Goal: Task Accomplishment & Management: Complete application form

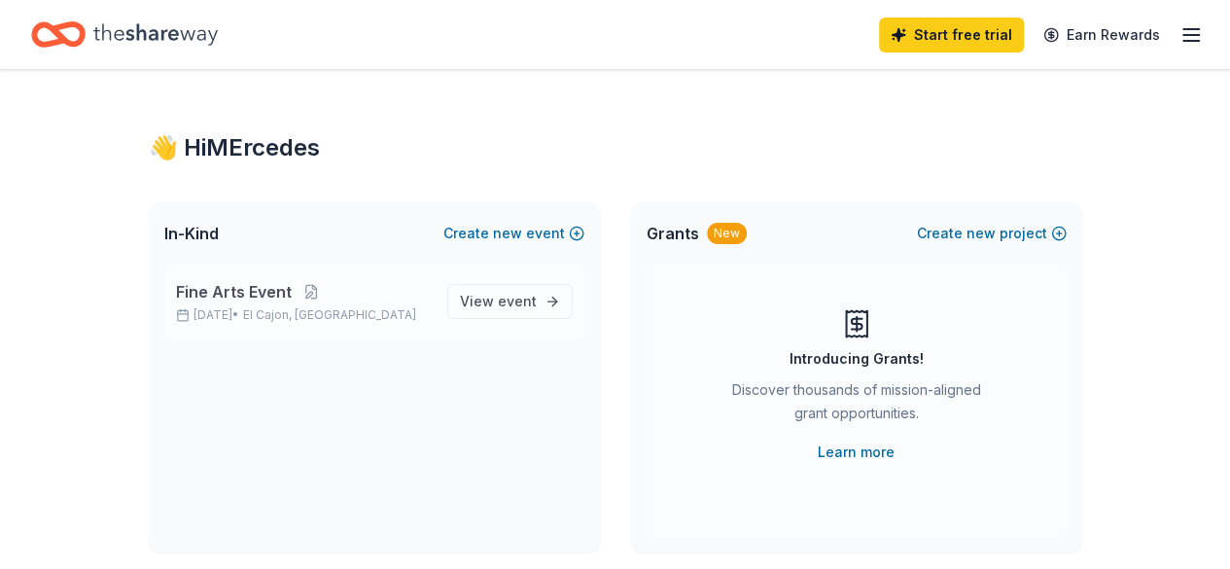
click at [387, 297] on p "Fine Arts Event" at bounding box center [304, 291] width 256 height 23
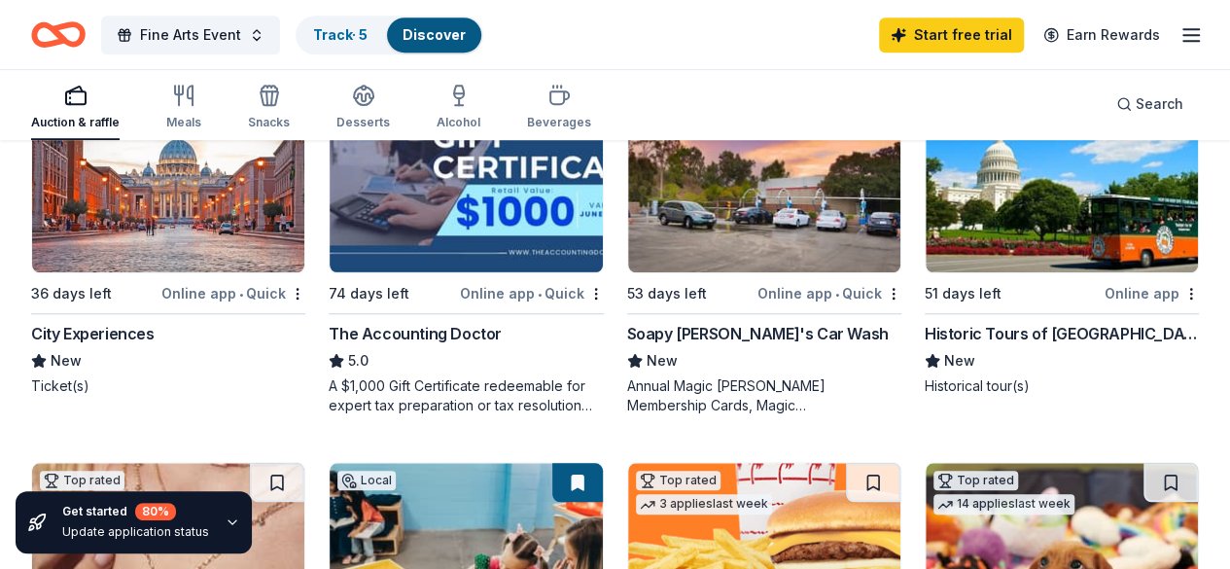
scroll to position [649, 0]
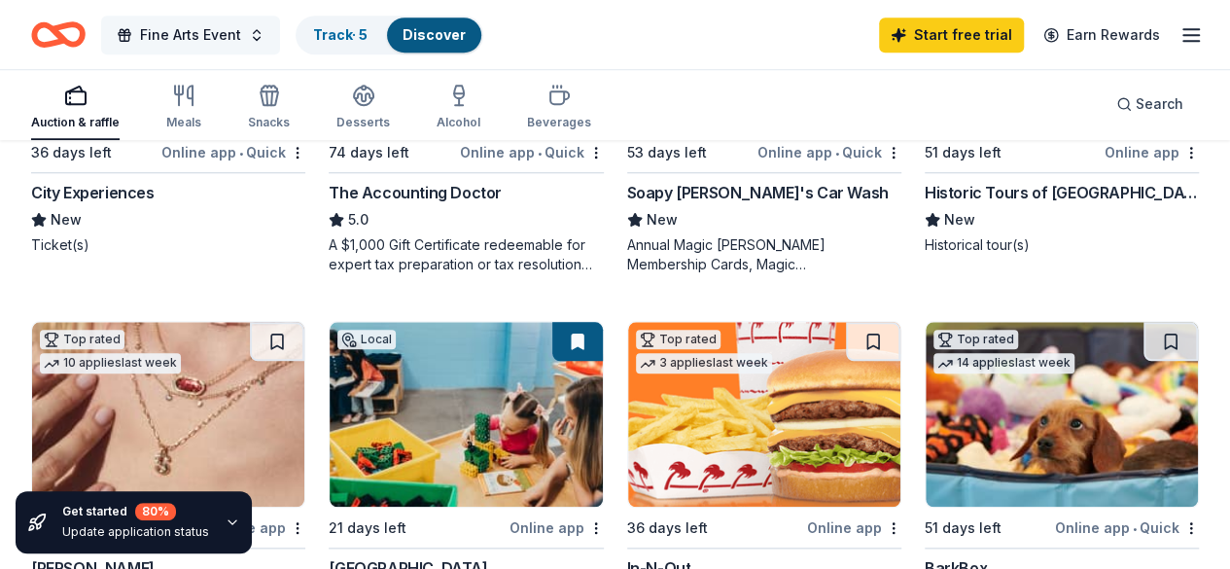
scroll to position [789, 0]
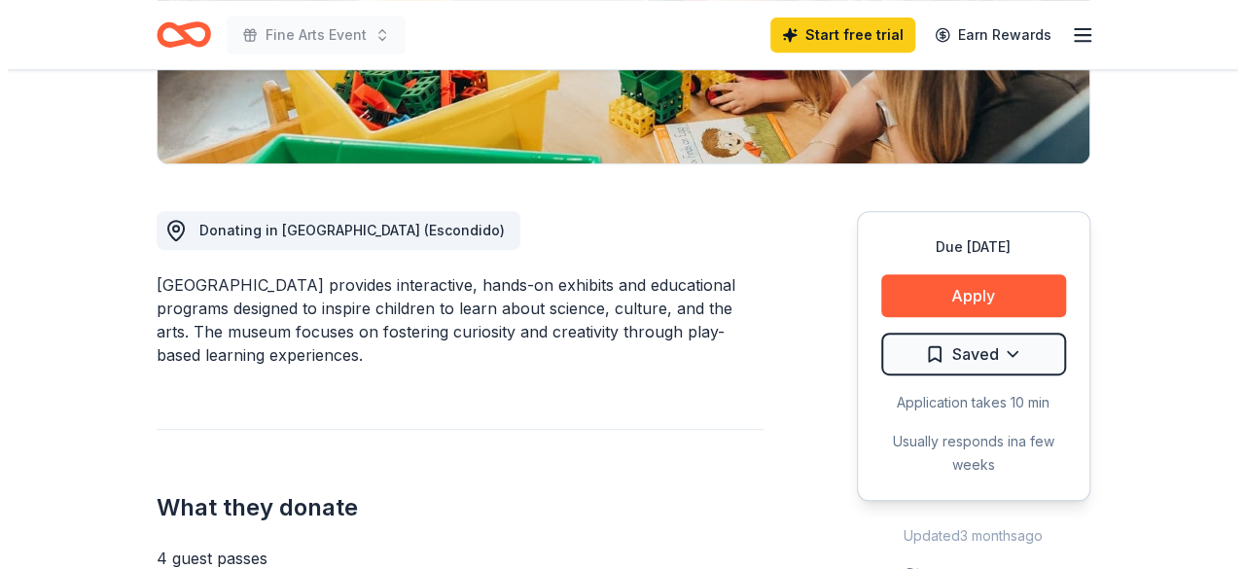
scroll to position [428, 0]
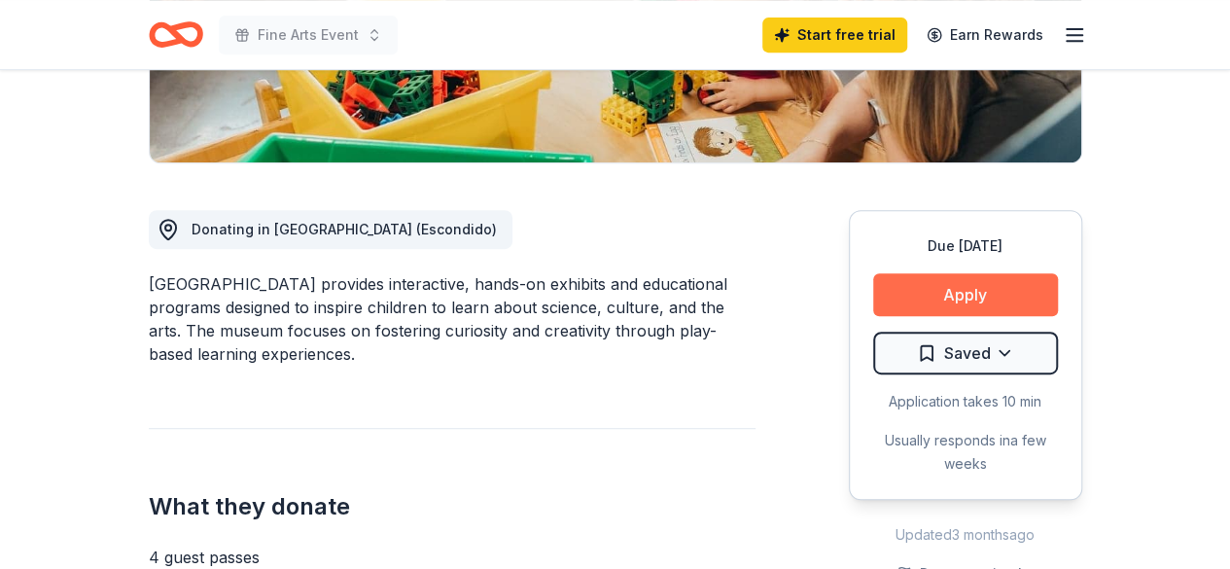
click at [937, 293] on button "Apply" at bounding box center [965, 294] width 185 height 43
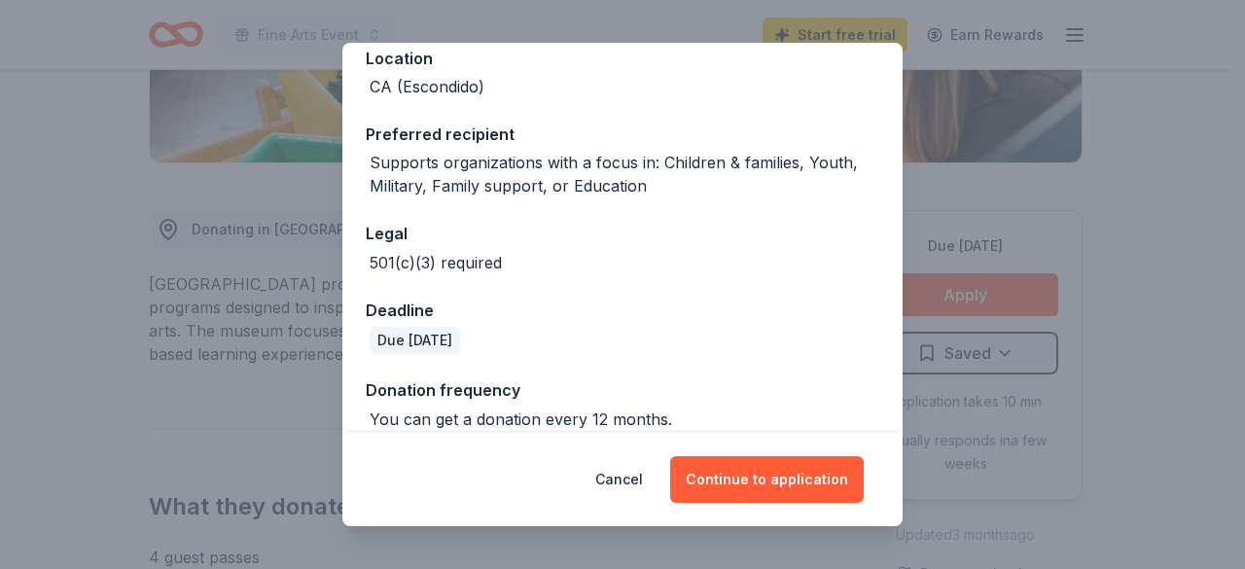
scroll to position [274, 0]
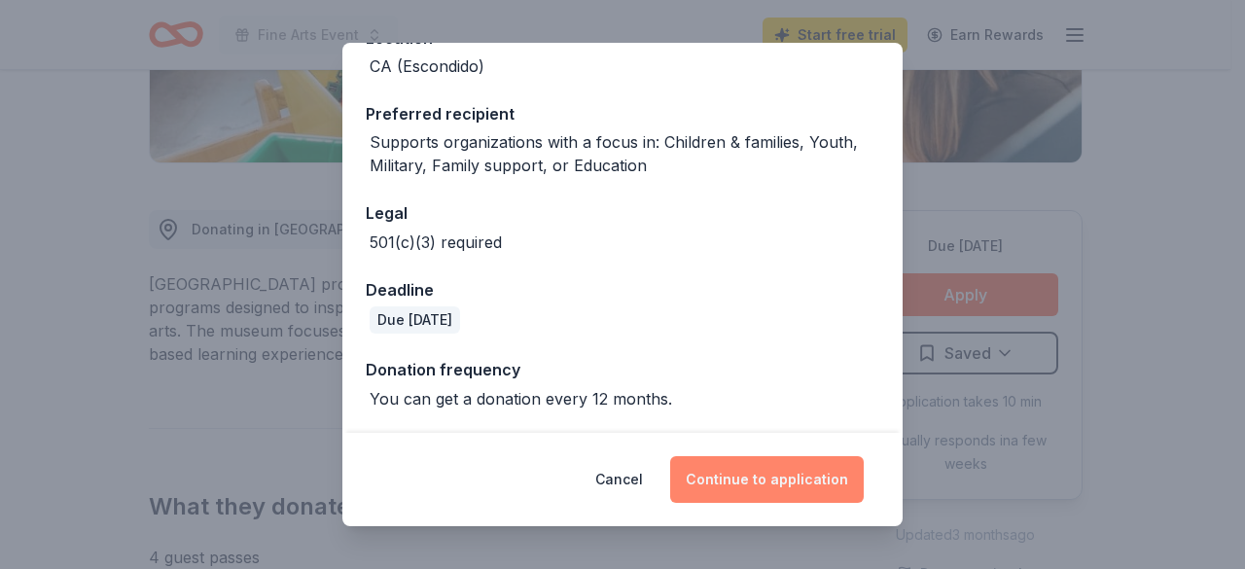
click at [755, 478] on button "Continue to application" at bounding box center [766, 479] width 193 height 47
